Goal: Check status

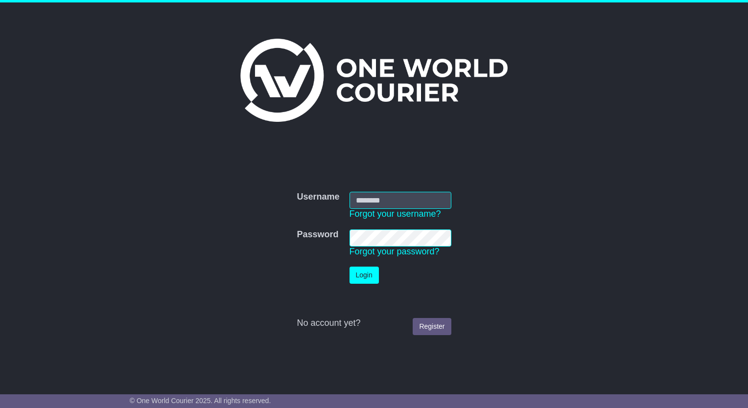
type input "**********"
click at [358, 276] on button "Login" at bounding box center [363, 275] width 29 height 17
